Goal: Obtain resource: Download file/media

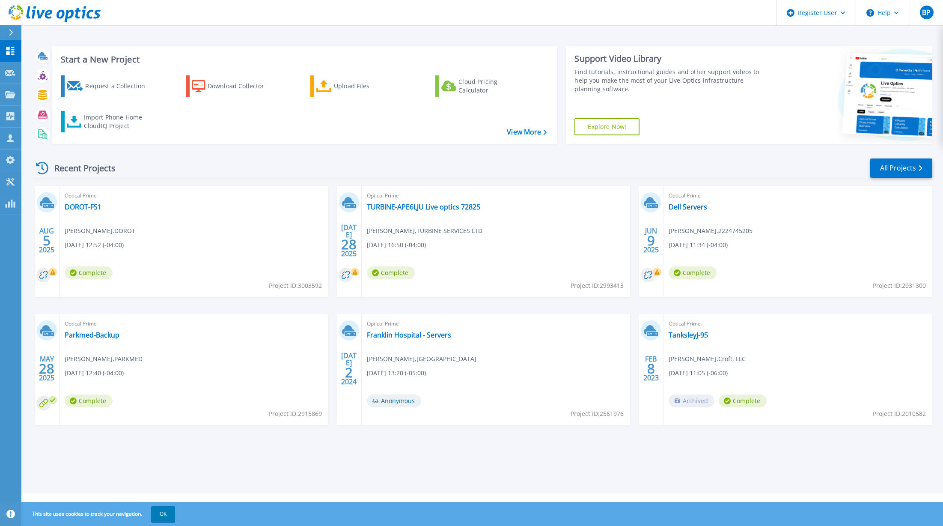
click at [775, 274] on div "Optical Prime Dell Servers Igor Filipovskyy , 2224745205 06/09/2025, 11:34 (-04…" at bounding box center [798, 241] width 269 height 111
click at [441, 204] on link "TURBINE-APE6LJU Live optics 72825" at bounding box center [423, 207] width 113 height 9
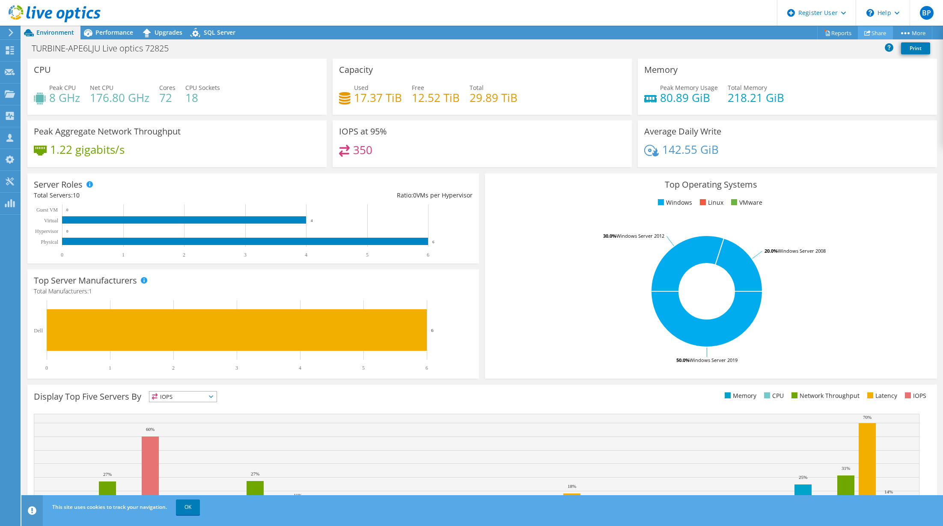
click at [872, 30] on link "Share" at bounding box center [875, 32] width 35 height 13
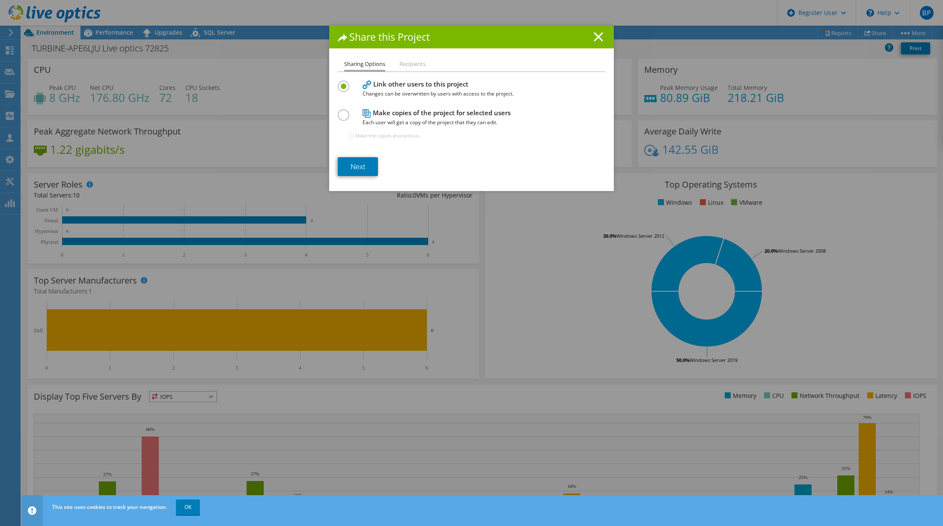
click at [598, 35] on line at bounding box center [598, 37] width 9 height 9
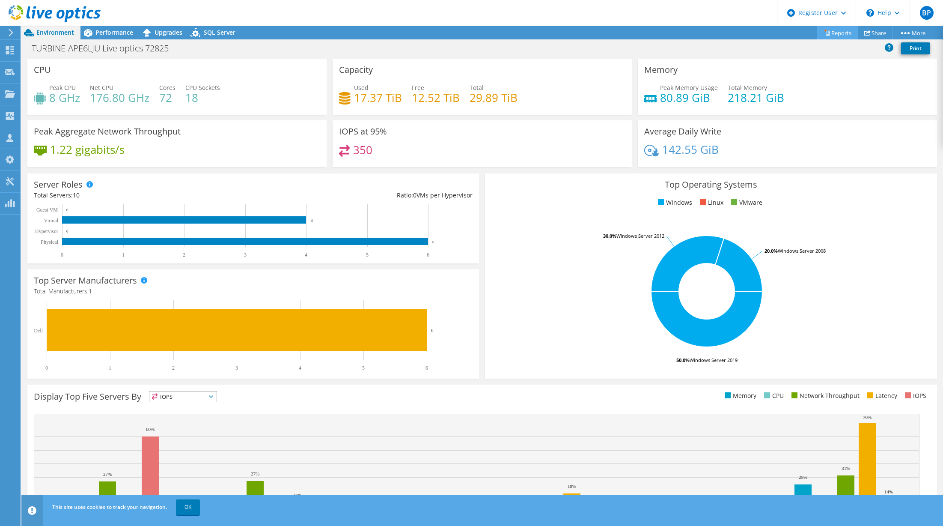
click at [837, 29] on link "Reports" at bounding box center [837, 32] width 41 height 13
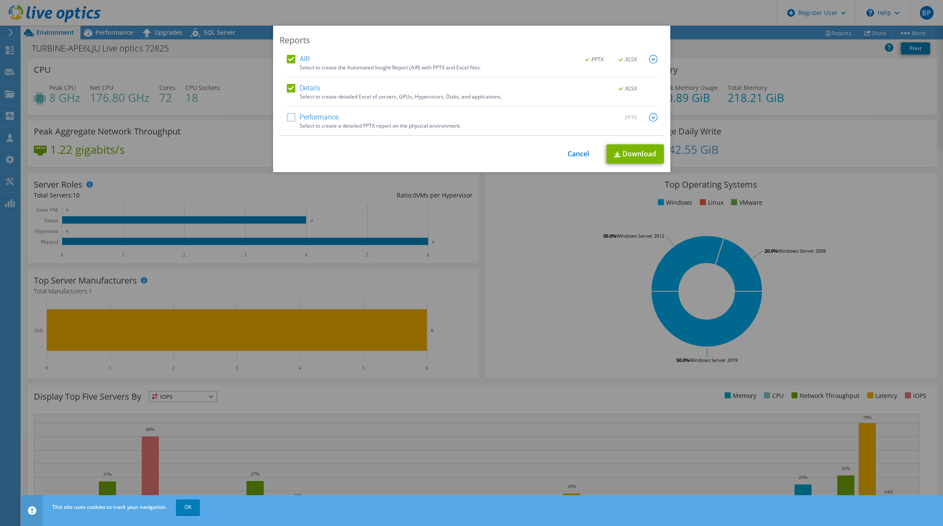
click at [292, 118] on label "Performance" at bounding box center [313, 117] width 52 height 9
click at [0, 0] on input "Performance" at bounding box center [0, 0] width 0 height 0
click at [623, 148] on link "Download" at bounding box center [635, 153] width 57 height 19
click at [859, 59] on div "Reports AIR .PPTX .XLSX Select to create the Automated Insight Report (AIR) wit…" at bounding box center [471, 263] width 943 height 474
